Goal: Information Seeking & Learning: Learn about a topic

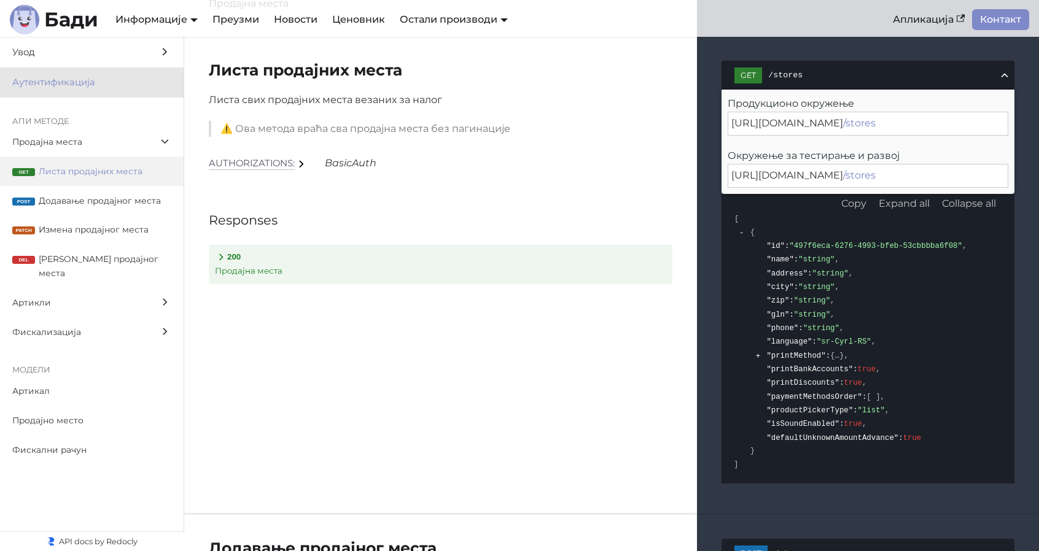
click at [85, 84] on span "Аутентификација" at bounding box center [80, 82] width 136 height 15
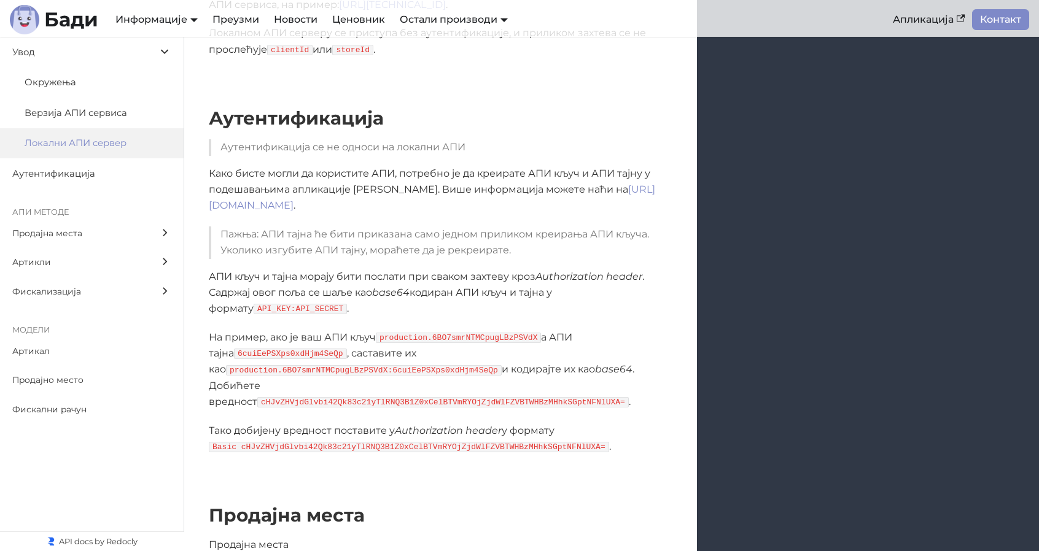
scroll to position [737, 0]
